Goal: Information Seeking & Learning: Learn about a topic

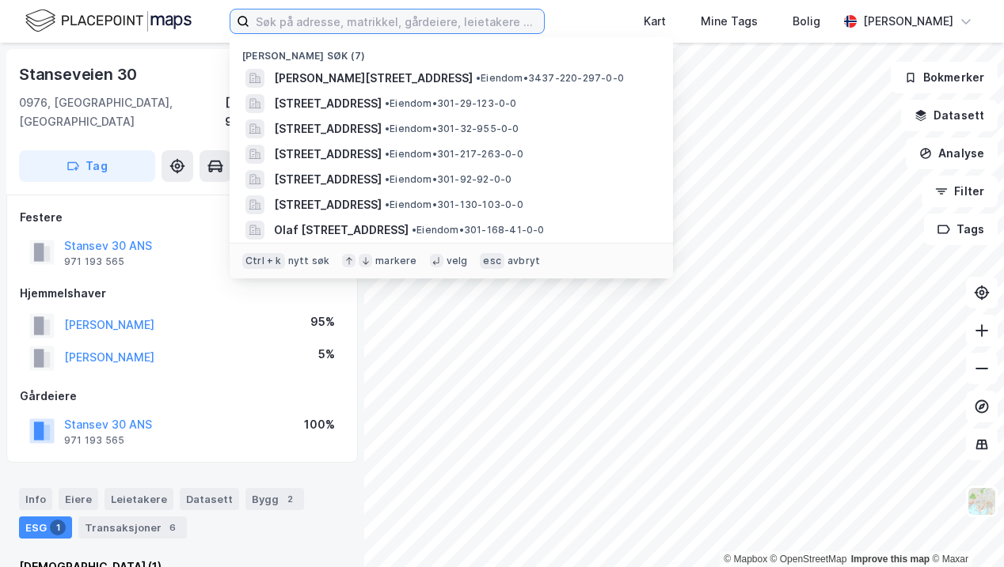
click at [316, 25] on input at bounding box center [396, 21] width 294 height 24
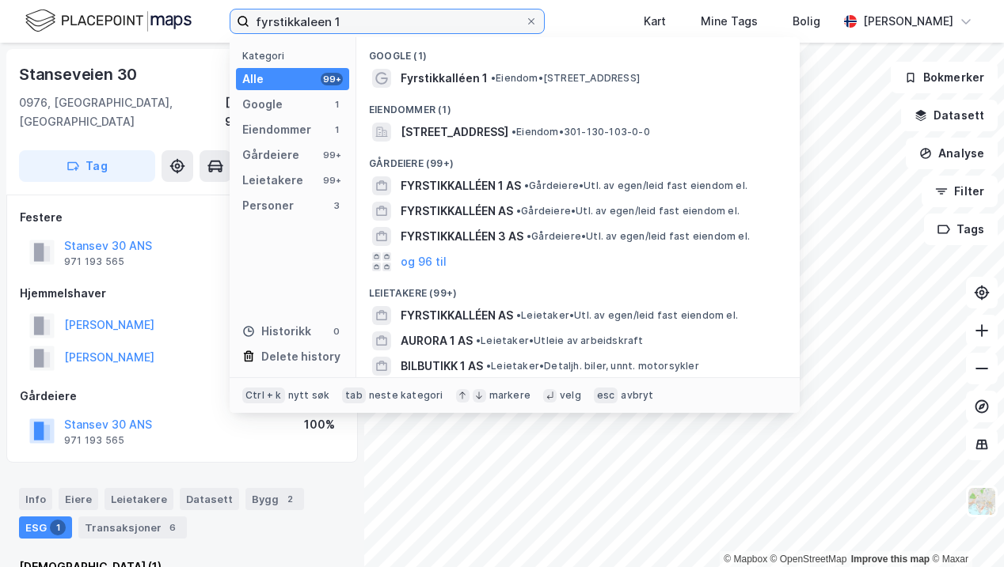
type input "fyrstikkaleen 1"
click at [465, 124] on span "[STREET_ADDRESS]" at bounding box center [454, 132] width 108 height 19
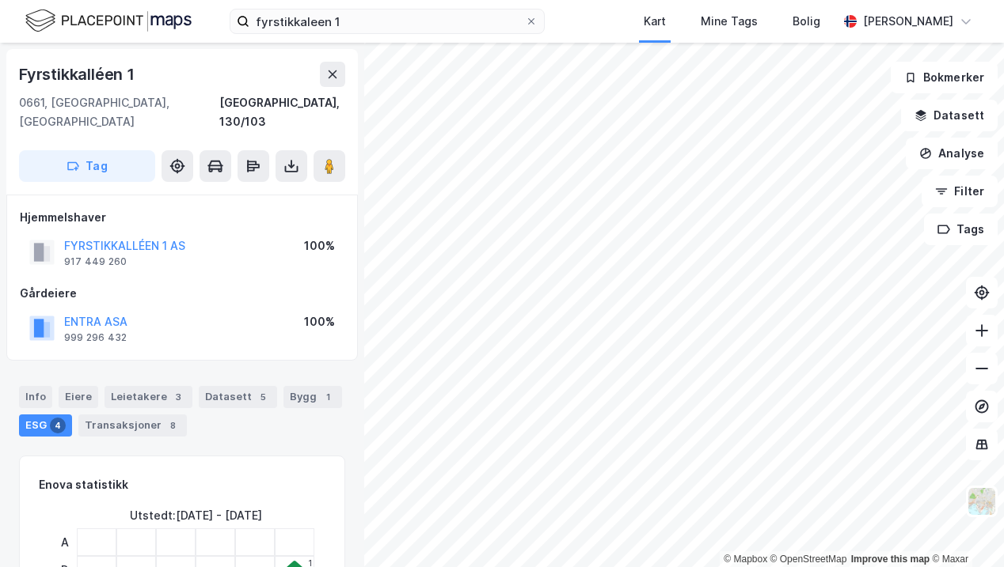
click at [133, 386] on div "Leietakere 3" at bounding box center [148, 397] width 88 height 22
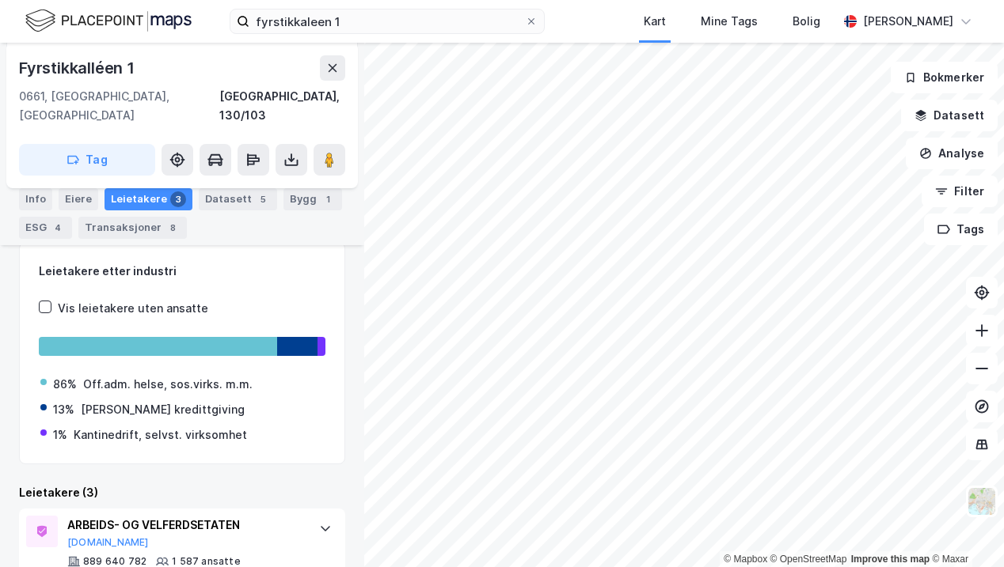
scroll to position [233, 0]
